Goal: Task Accomplishment & Management: Manage account settings

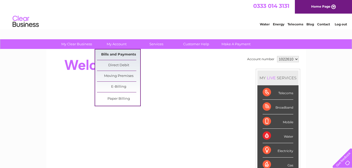
click at [109, 54] on link "Bills and Payments" at bounding box center [118, 55] width 43 height 10
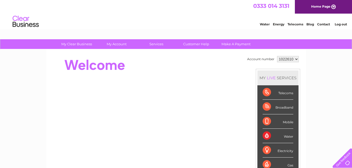
click at [295, 59] on select "1022610 1022613" at bounding box center [288, 59] width 22 height 6
select select "1022613"
click at [277, 56] on select "1022610 1022613" at bounding box center [288, 59] width 22 height 6
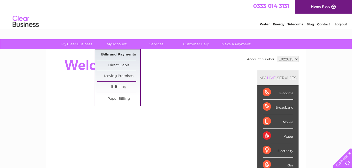
click at [114, 54] on link "Bills and Payments" at bounding box center [118, 55] width 43 height 10
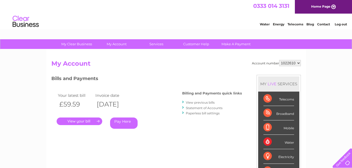
click at [74, 120] on link "." at bounding box center [80, 122] width 46 height 8
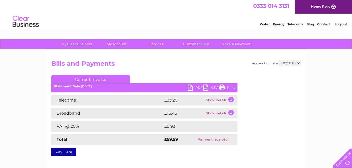
click at [298, 64] on select "1022610 1022613" at bounding box center [290, 63] width 22 height 6
select select "1022613"
click at [279, 60] on select "1022610 1022613" at bounding box center [290, 63] width 22 height 6
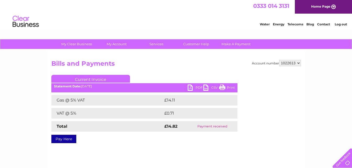
click at [190, 87] on link "PDF" at bounding box center [196, 89] width 16 height 8
